Goal: Task Accomplishment & Management: Manage account settings

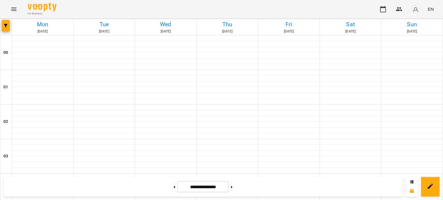
scroll to position [347, 0]
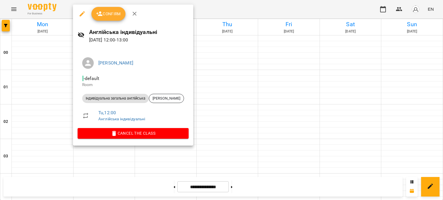
click at [112, 16] on span "Confirm" at bounding box center [108, 13] width 25 height 7
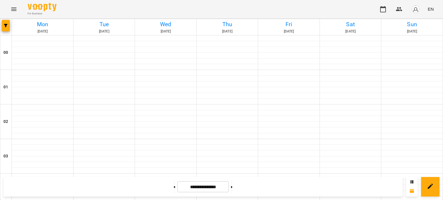
scroll to position [324, 0]
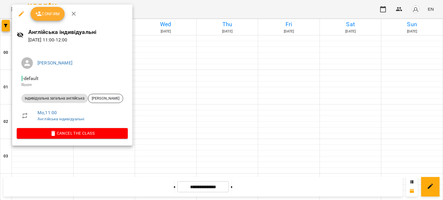
click at [60, 14] on button "Confirm" at bounding box center [48, 14] width 34 height 14
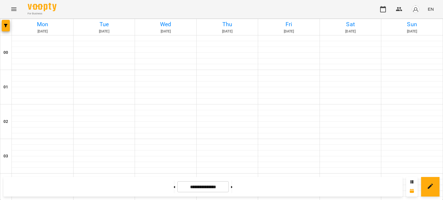
scroll to position [517, 0]
